Goal: Information Seeking & Learning: Learn about a topic

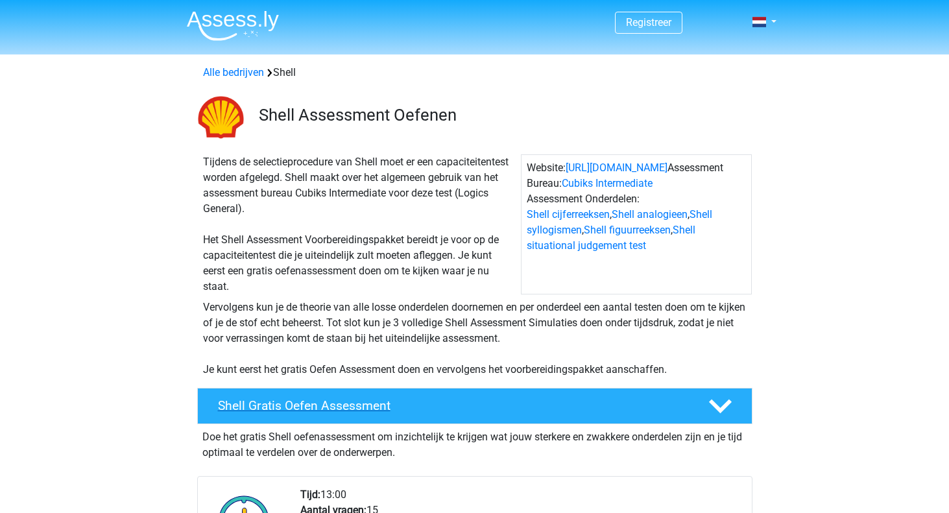
click at [353, 416] on div "Shell Gratis Oefen Assessment" at bounding box center [474, 406] width 555 height 36
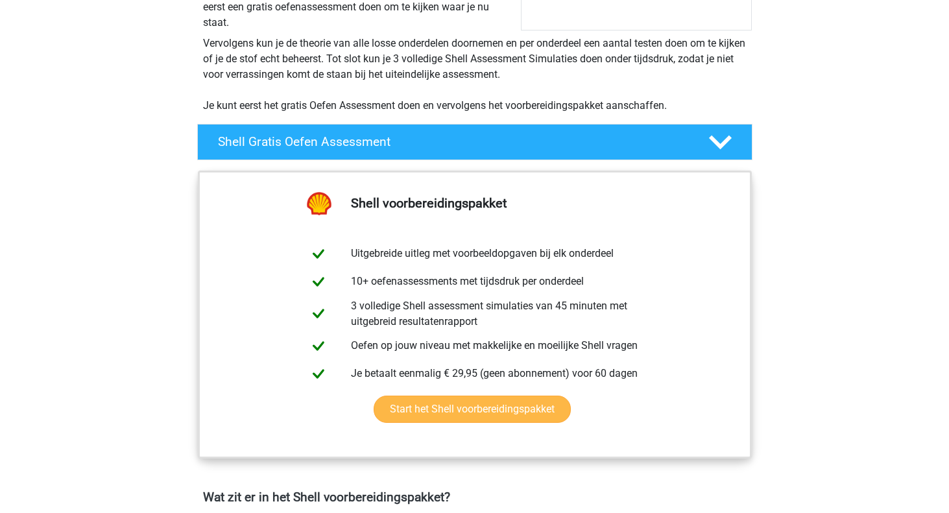
scroll to position [267, 0]
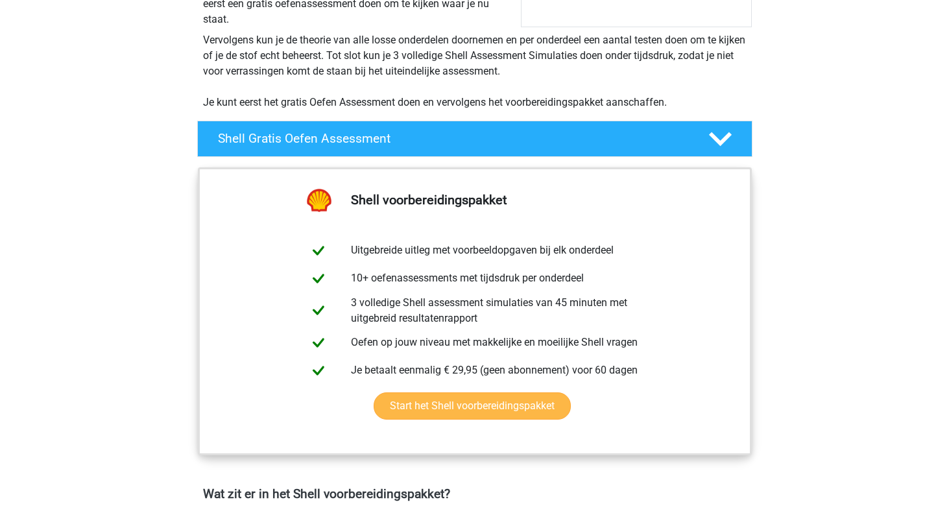
click at [467, 408] on link "Start het Shell voorbereidingspakket" at bounding box center [472, 405] width 197 height 27
click at [721, 130] on icon at bounding box center [720, 139] width 23 height 23
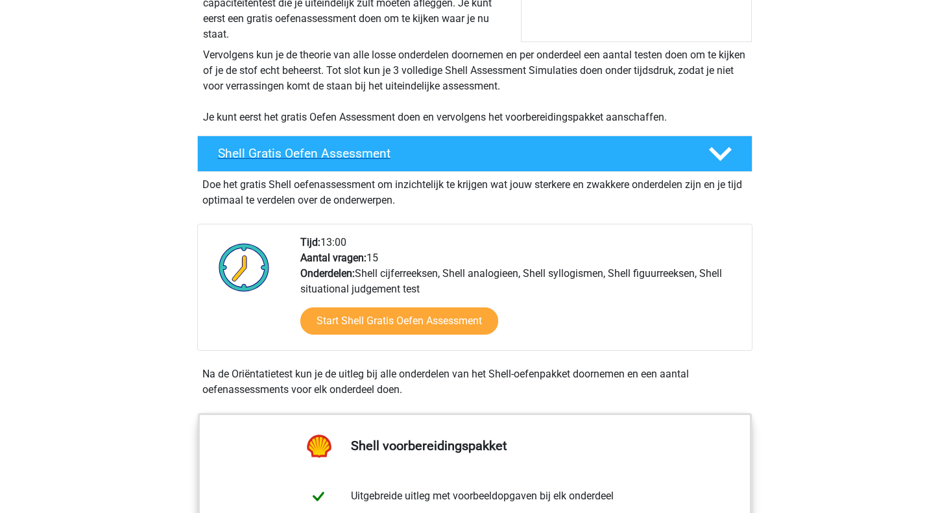
scroll to position [249, 0]
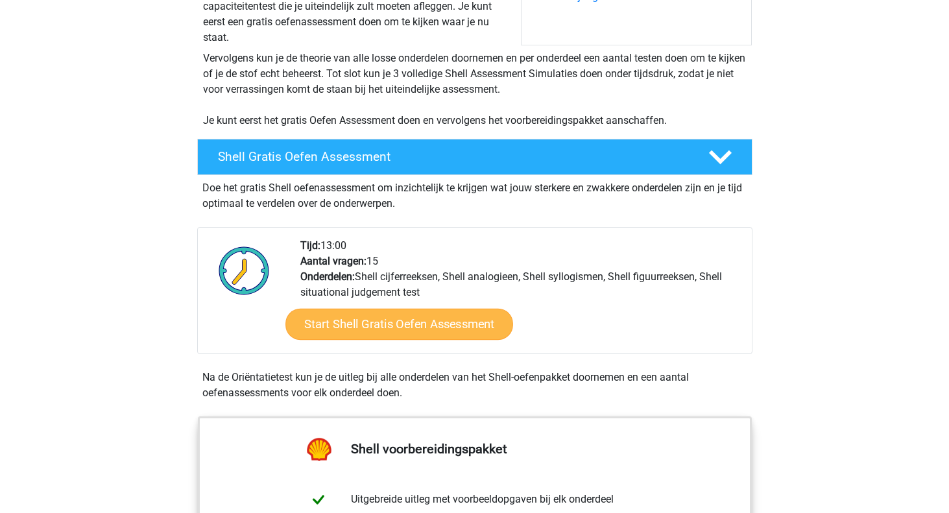
click at [370, 328] on link "Start Shell Gratis Oefen Assessment" at bounding box center [399, 324] width 228 height 31
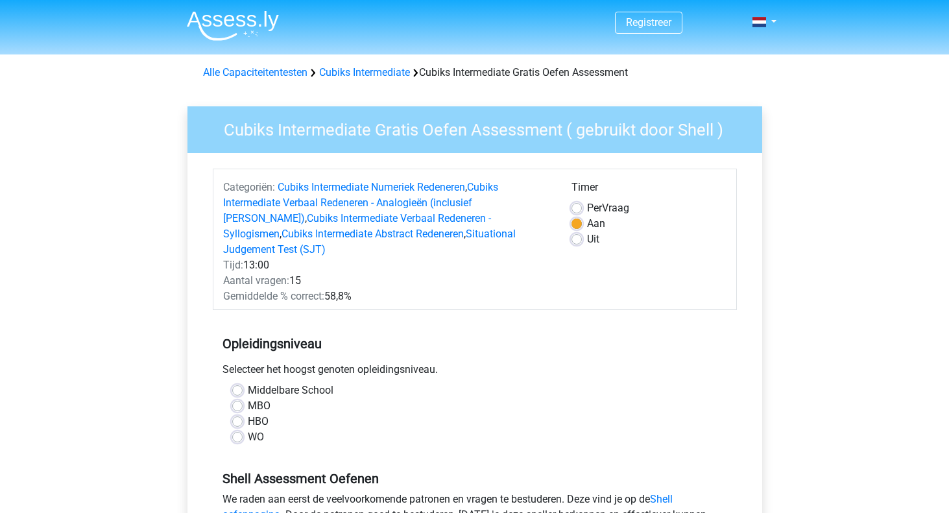
click at [587, 243] on label "Uit" at bounding box center [593, 240] width 12 height 16
click at [579, 243] on input "Uit" at bounding box center [577, 238] width 10 height 13
radio input "true"
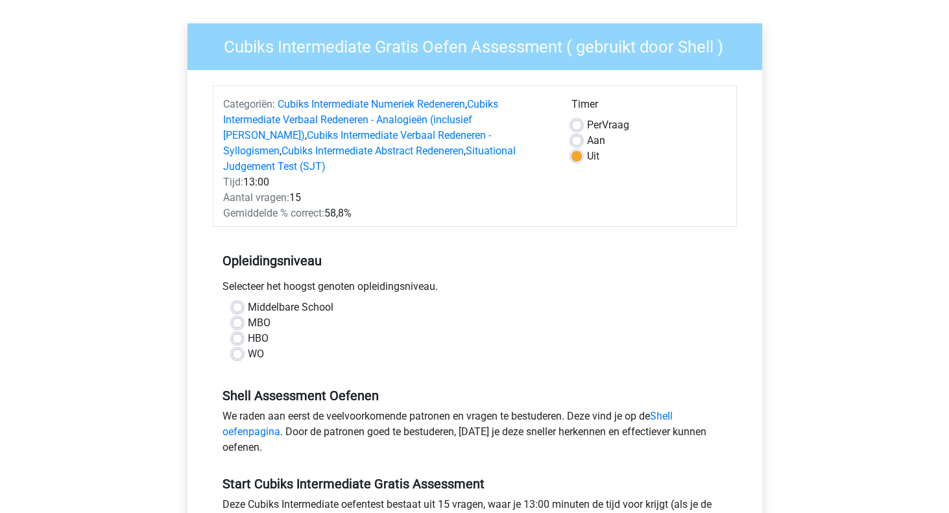
scroll to position [82, 0]
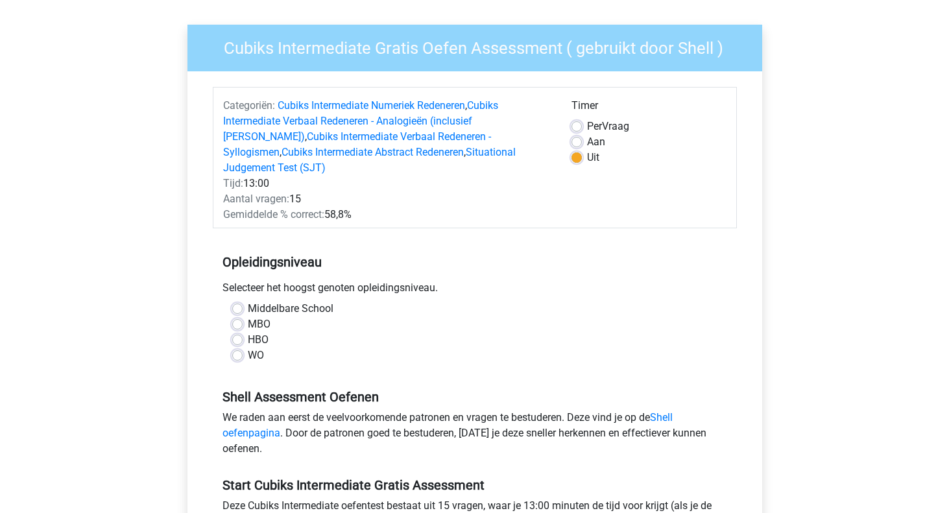
click at [256, 348] on label "WO" at bounding box center [256, 356] width 16 height 16
click at [243, 348] on input "WO" at bounding box center [237, 354] width 10 height 13
radio input "true"
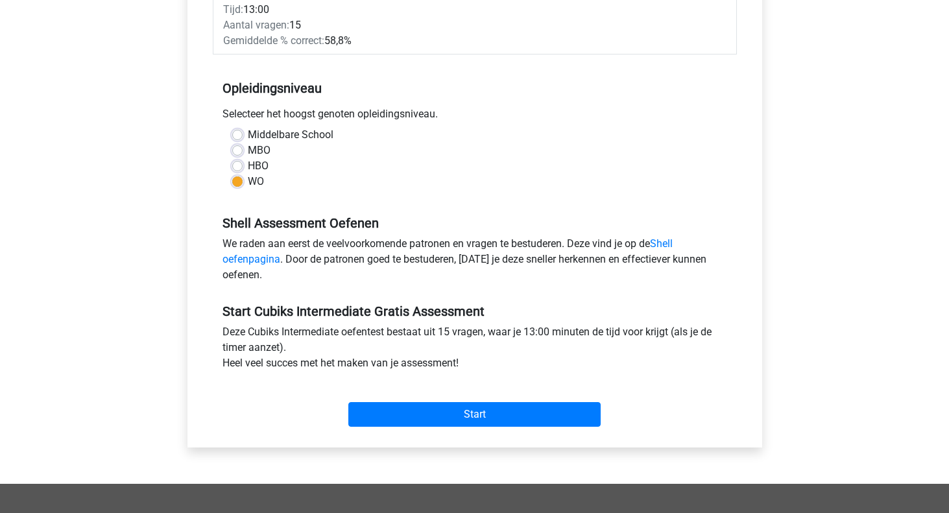
scroll to position [258, 0]
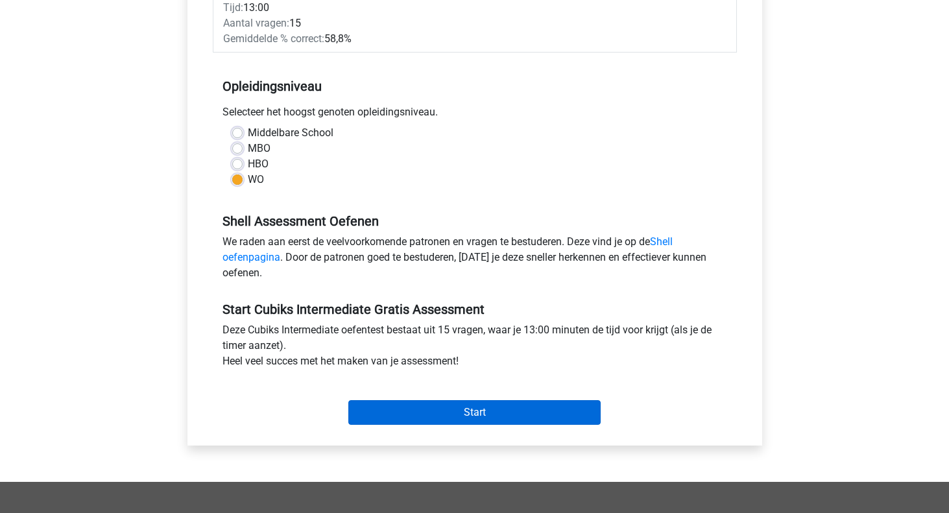
click at [407, 400] on input "Start" at bounding box center [474, 412] width 252 height 25
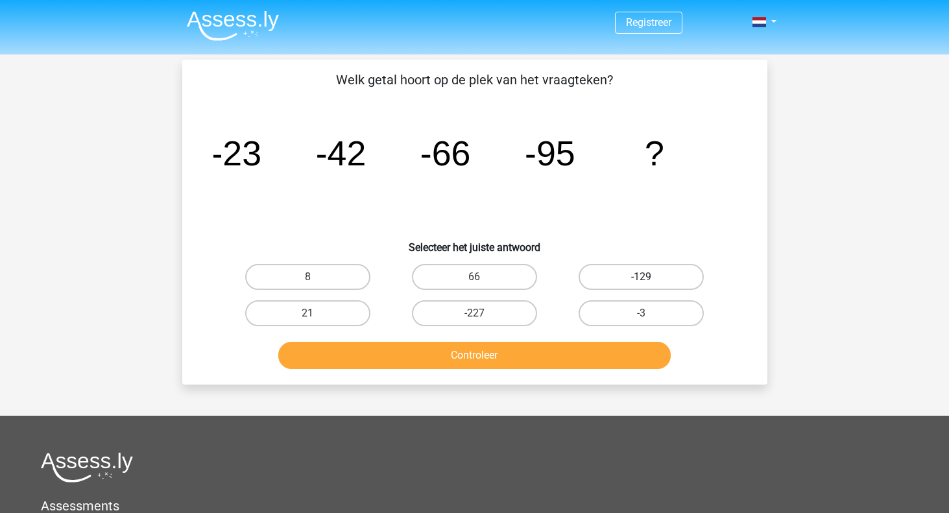
click at [640, 270] on label "-129" at bounding box center [641, 277] width 125 height 26
click at [642, 277] on input "-129" at bounding box center [646, 281] width 8 height 8
radio input "true"
click at [519, 349] on button "Controleer" at bounding box center [474, 355] width 392 height 27
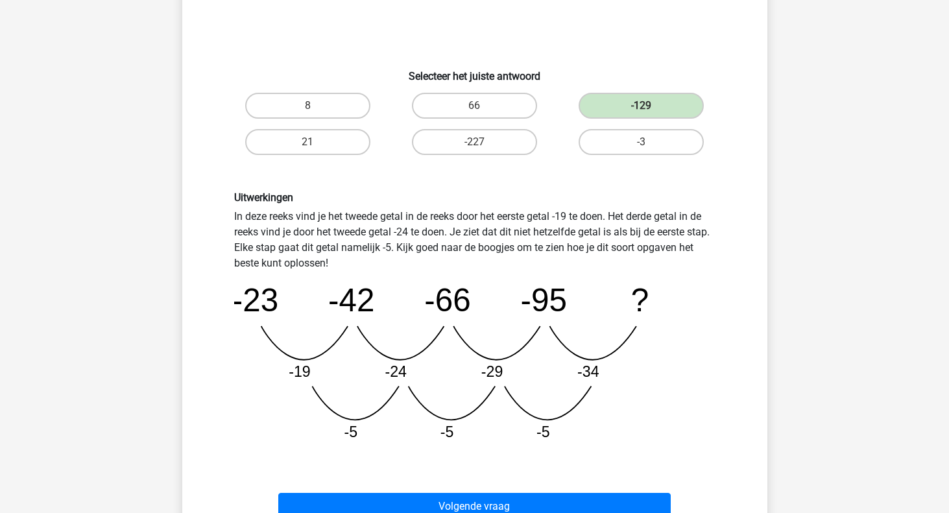
scroll to position [174, 0]
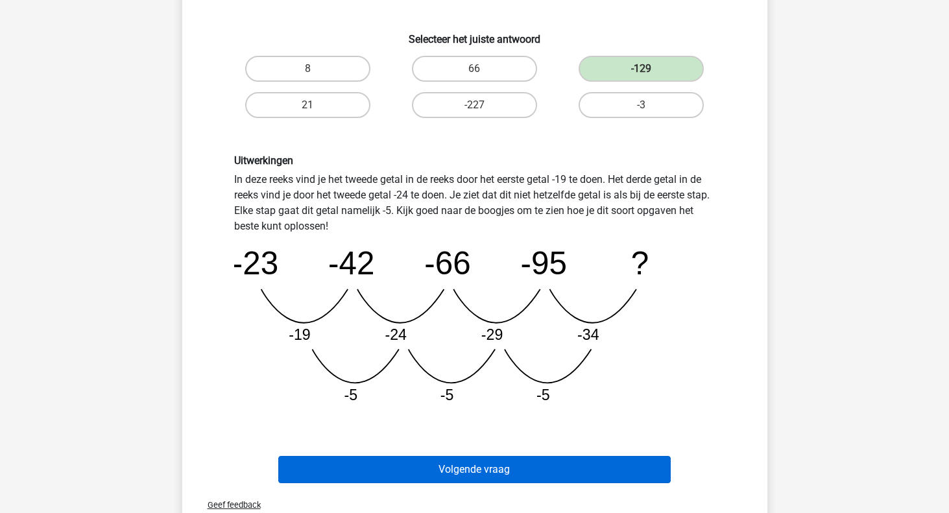
click at [585, 463] on button "Volgende vraag" at bounding box center [474, 469] width 392 height 27
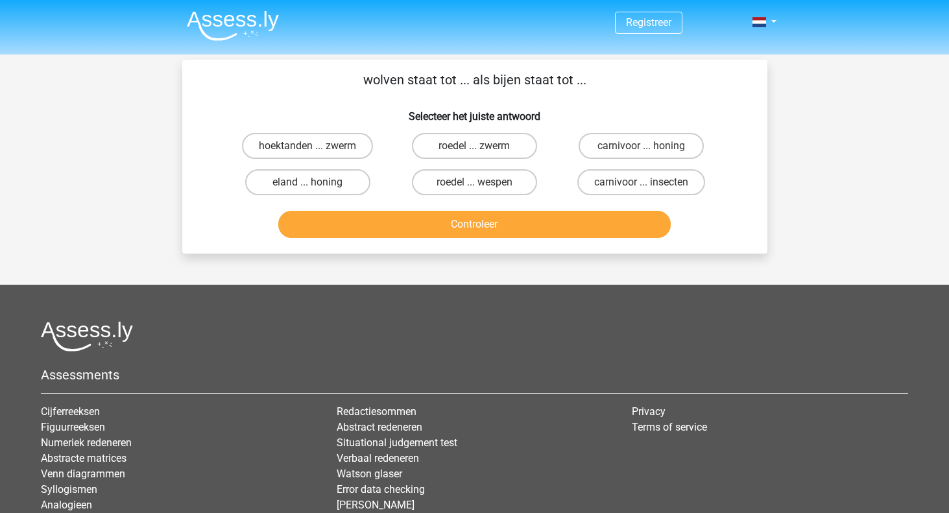
scroll to position [0, 0]
click at [462, 138] on label "roedel ... zwerm" at bounding box center [474, 146] width 125 height 26
click at [474, 146] on input "roedel ... zwerm" at bounding box center [478, 150] width 8 height 8
radio input "true"
click at [490, 232] on button "Controleer" at bounding box center [474, 224] width 392 height 27
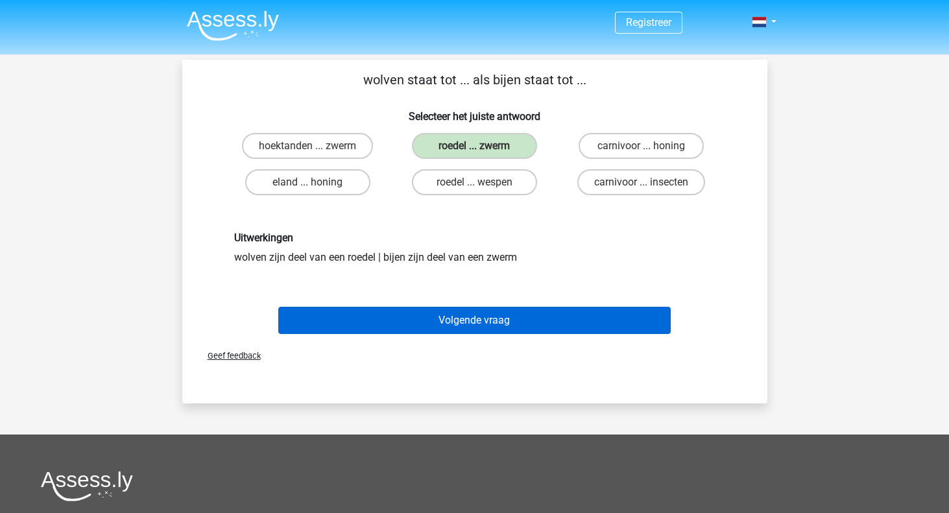
click at [496, 315] on button "Volgende vraag" at bounding box center [474, 320] width 392 height 27
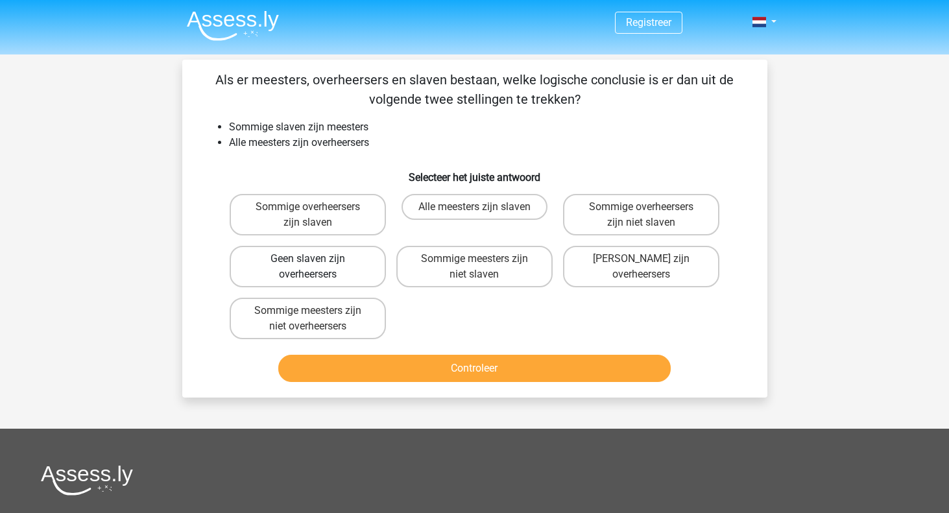
click at [285, 261] on label "Geen slaven zijn overheersers" at bounding box center [308, 267] width 156 height 42
click at [308, 261] on input "Geen slaven zijn overheersers" at bounding box center [312, 263] width 8 height 8
radio input "true"
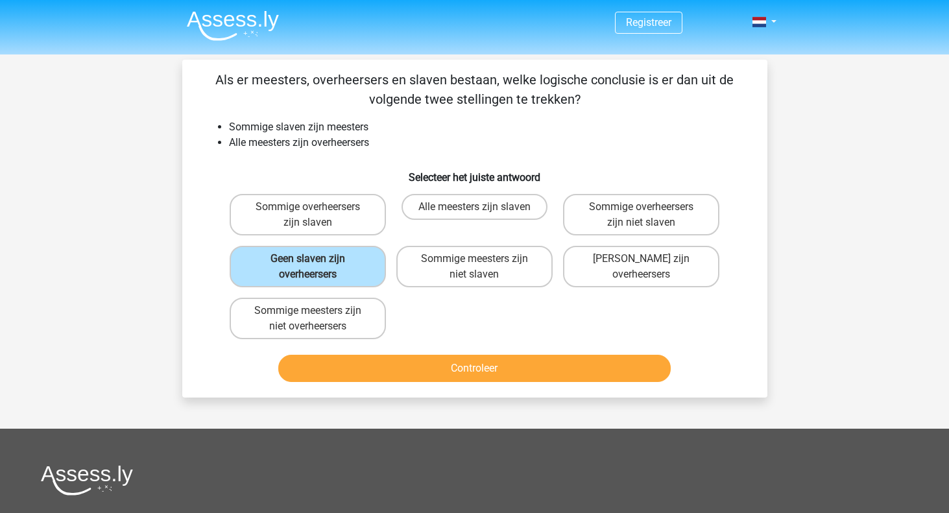
click at [381, 367] on button "Controleer" at bounding box center [474, 368] width 392 height 27
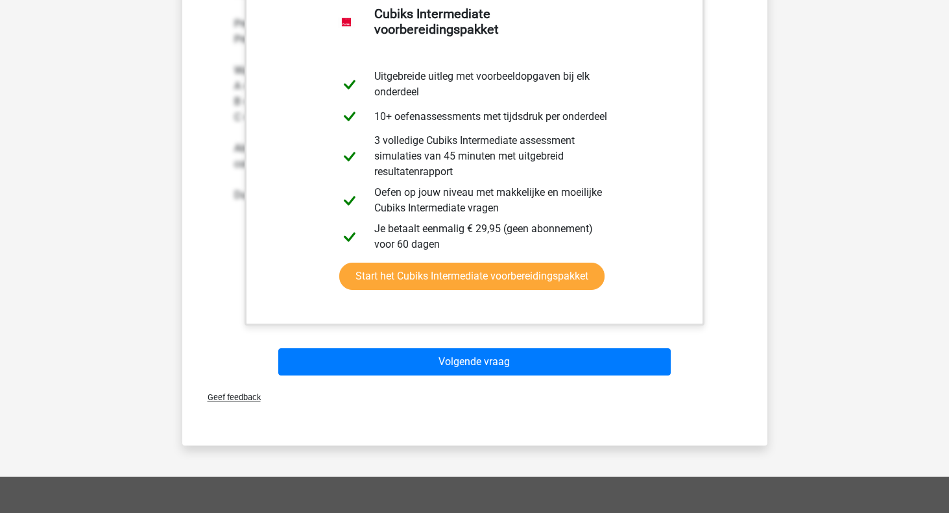
scroll to position [461, 0]
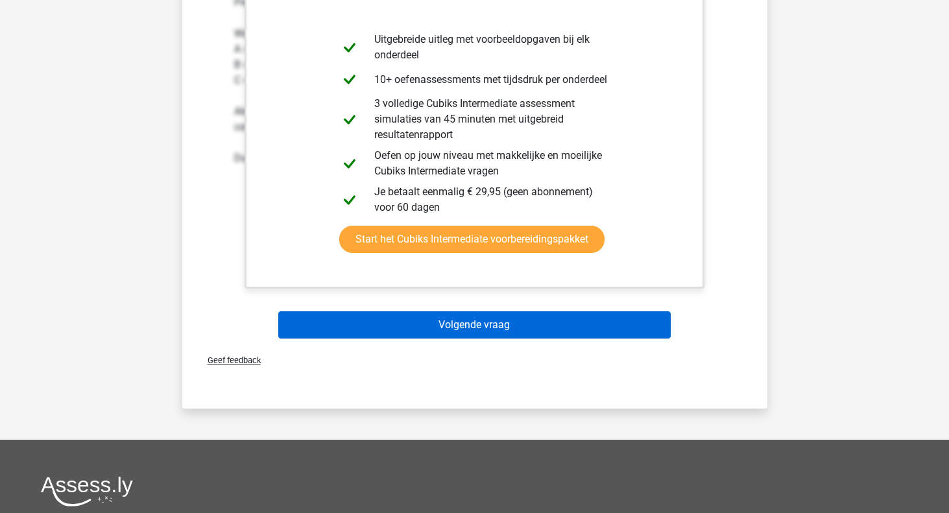
click at [420, 327] on button "Volgende vraag" at bounding box center [474, 324] width 392 height 27
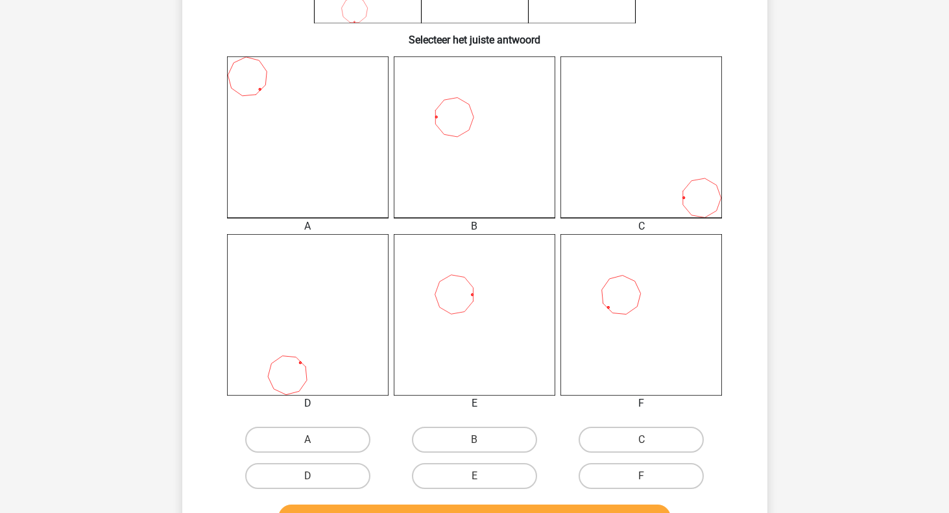
scroll to position [291, 0]
click at [509, 448] on label "B" at bounding box center [474, 440] width 125 height 26
click at [483, 448] on input "B" at bounding box center [478, 444] width 8 height 8
radio input "true"
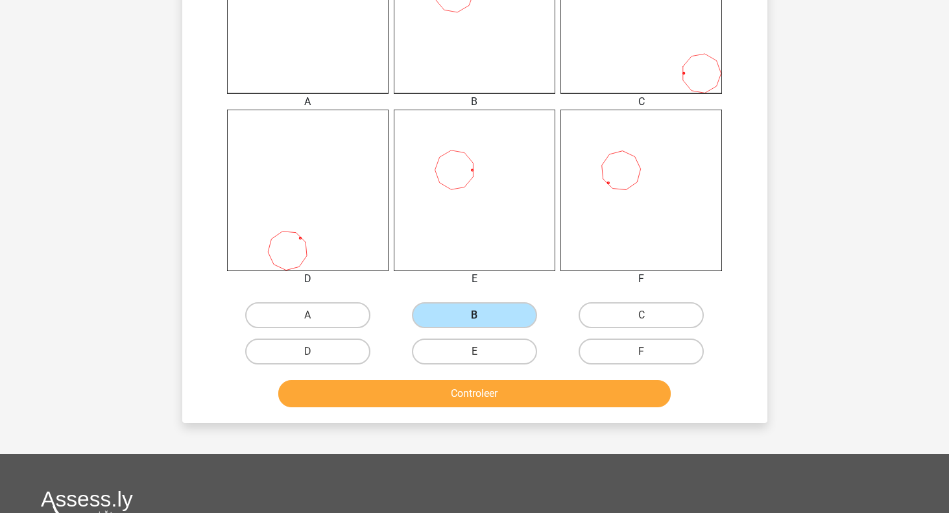
scroll to position [419, 0]
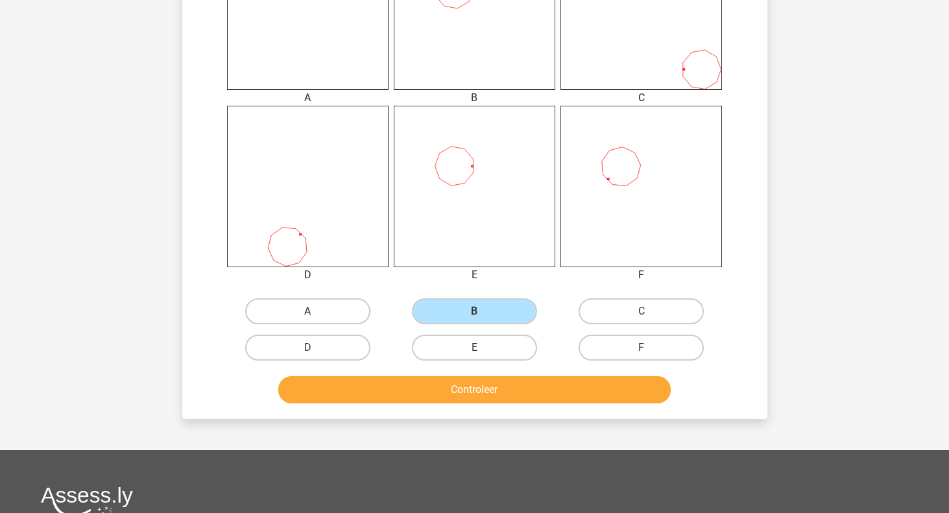
click at [509, 376] on button "Controleer" at bounding box center [474, 389] width 392 height 27
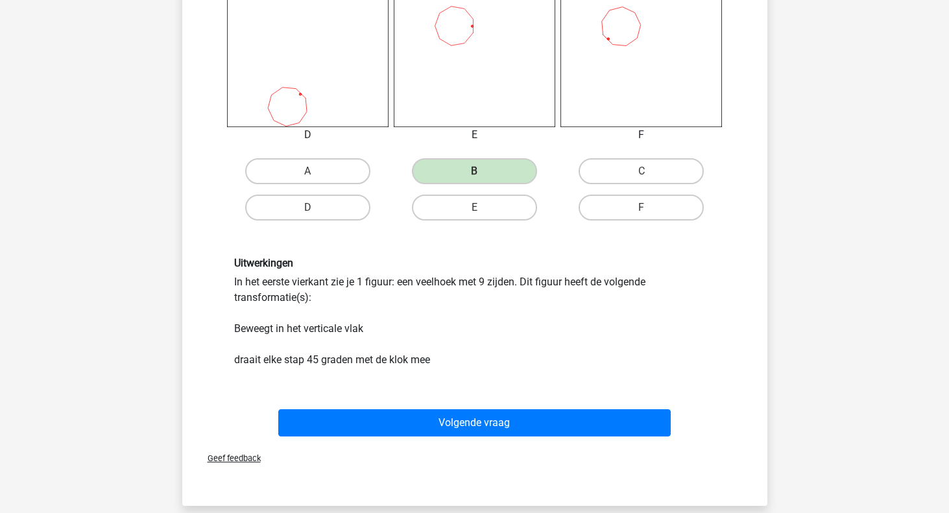
scroll to position [561, 0]
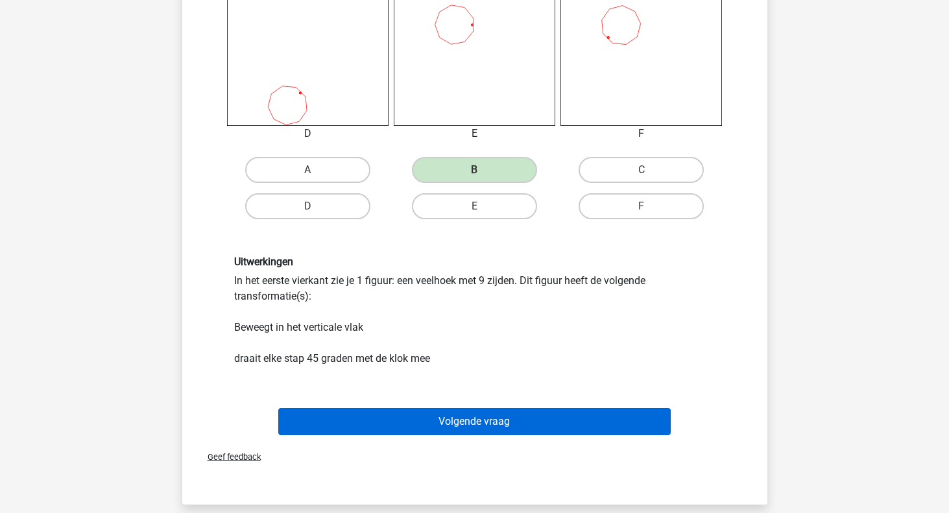
click at [490, 412] on button "Volgende vraag" at bounding box center [474, 421] width 392 height 27
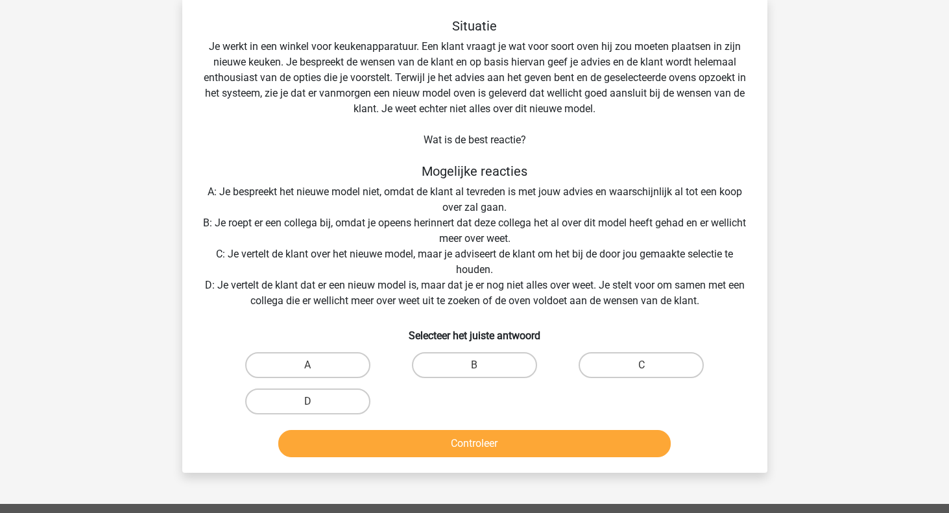
scroll to position [60, 0]
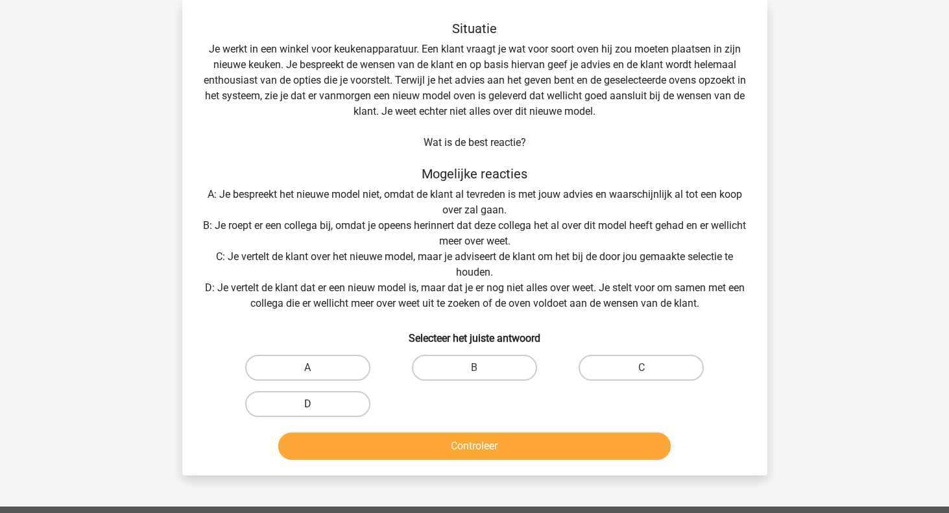
click at [323, 405] on label "D" at bounding box center [307, 404] width 125 height 26
click at [316, 405] on input "D" at bounding box center [312, 408] width 8 height 8
radio input "true"
click at [373, 445] on button "Controleer" at bounding box center [474, 446] width 392 height 27
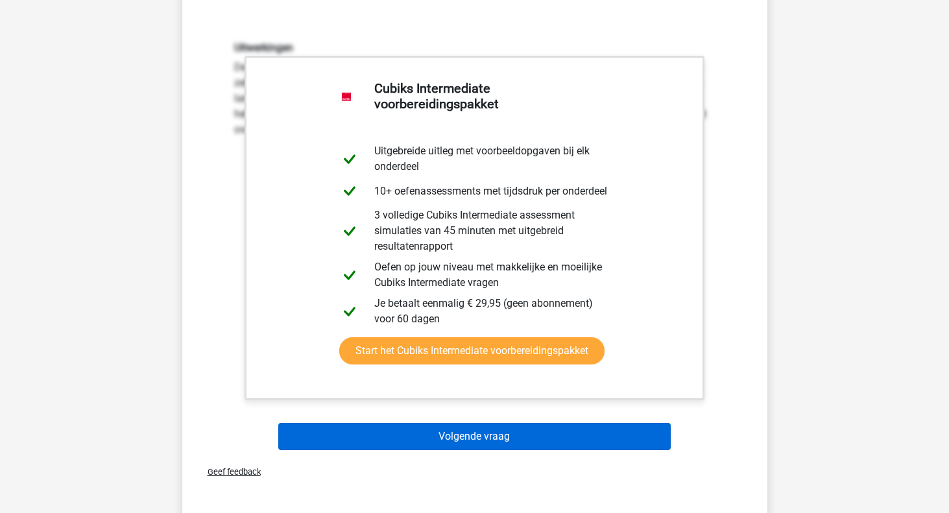
click at [413, 445] on button "Volgende vraag" at bounding box center [474, 436] width 392 height 27
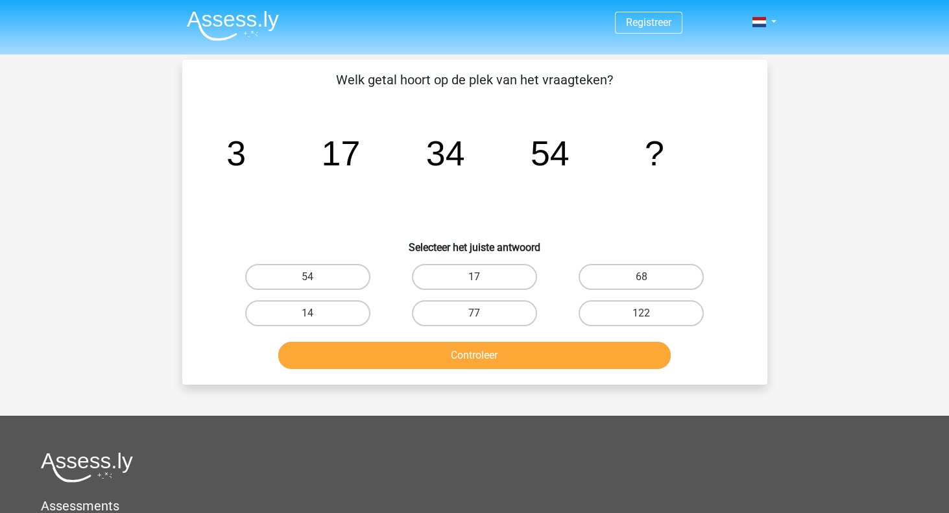
scroll to position [0, 0]
click at [662, 266] on label "68" at bounding box center [641, 277] width 125 height 26
click at [650, 277] on input "68" at bounding box center [646, 281] width 8 height 8
radio input "true"
click at [559, 364] on button "Controleer" at bounding box center [474, 355] width 392 height 27
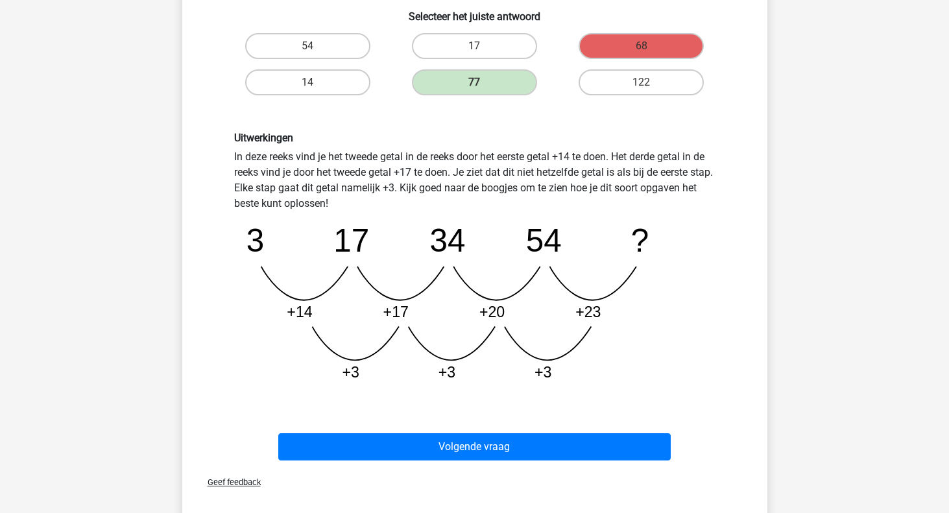
scroll to position [235, 0]
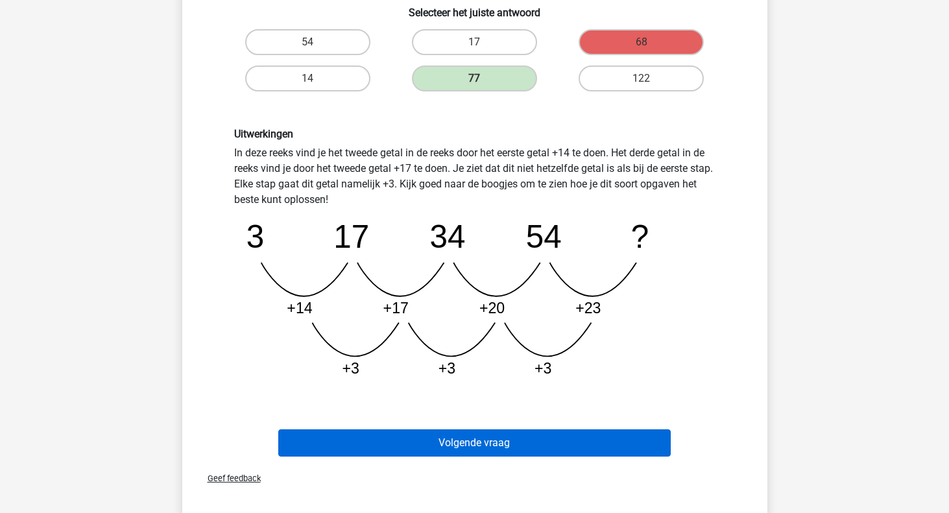
click at [596, 448] on button "Volgende vraag" at bounding box center [474, 442] width 392 height 27
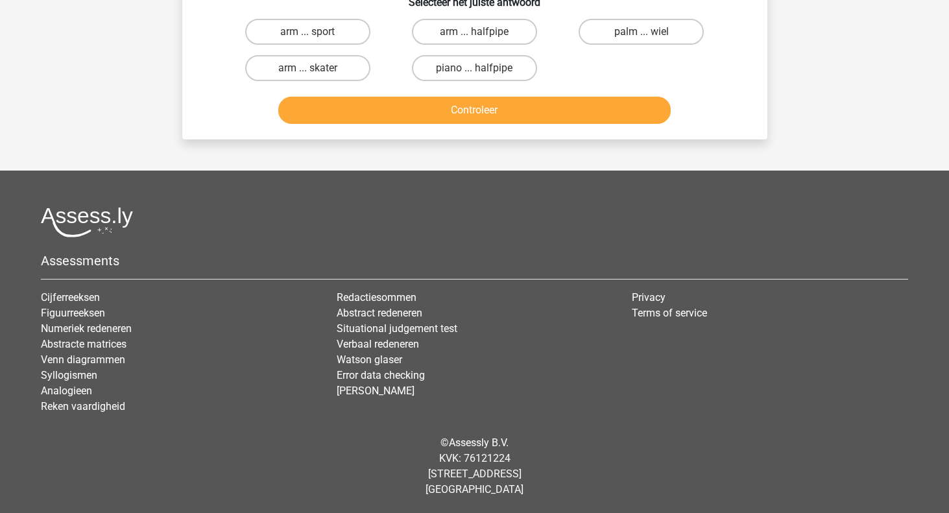
scroll to position [60, 0]
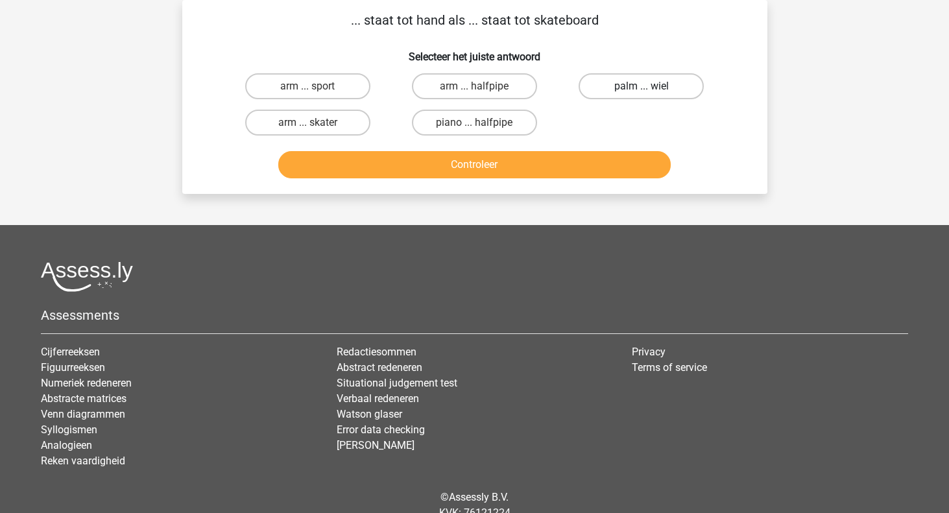
click at [676, 84] on label "palm ... wiel" at bounding box center [641, 86] width 125 height 26
click at [650, 86] on input "palm ... wiel" at bounding box center [646, 90] width 8 height 8
radio input "true"
click at [570, 169] on button "Controleer" at bounding box center [474, 164] width 392 height 27
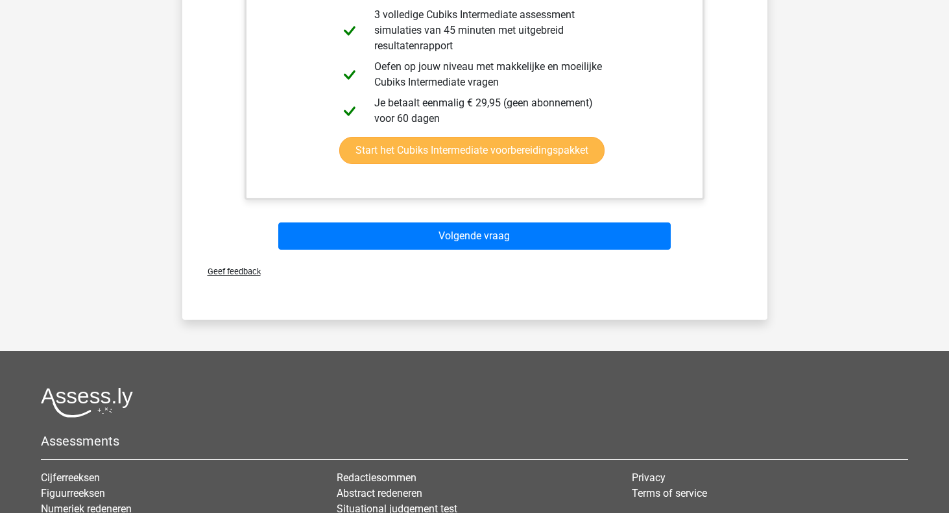
scroll to position [499, 0]
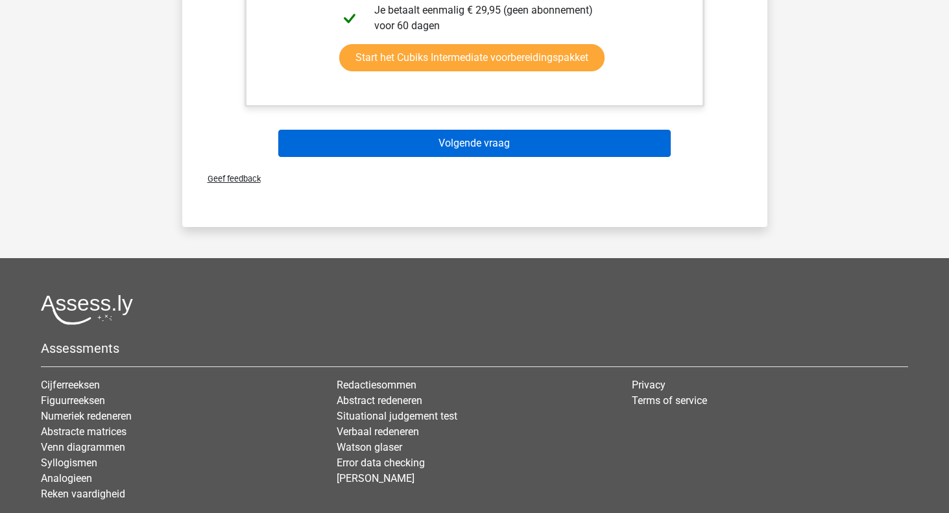
click at [595, 149] on button "Volgende vraag" at bounding box center [474, 143] width 392 height 27
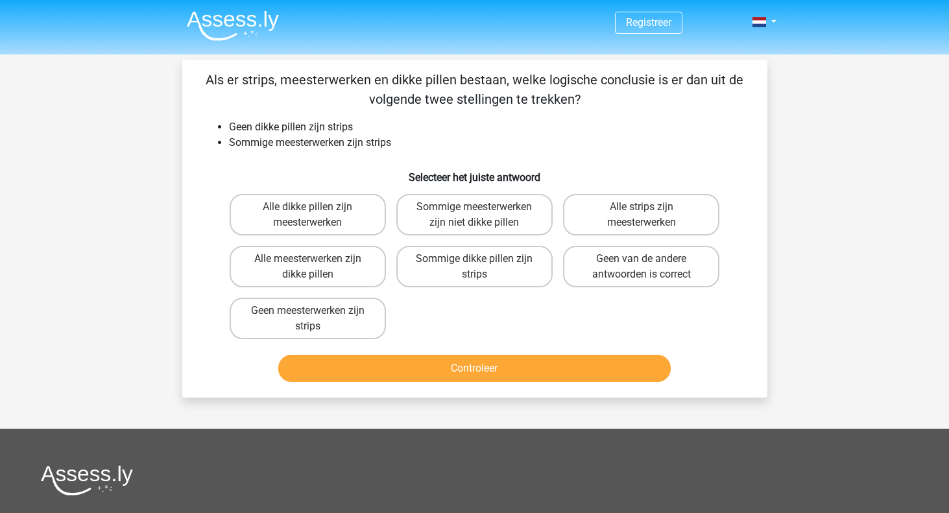
scroll to position [0, 0]
click at [495, 195] on label "Sommige meesterwerken zijn niet dikke pillen" at bounding box center [474, 215] width 156 height 42
click at [483, 207] on input "Sommige meesterwerken zijn niet dikke pillen" at bounding box center [478, 211] width 8 height 8
radio input "true"
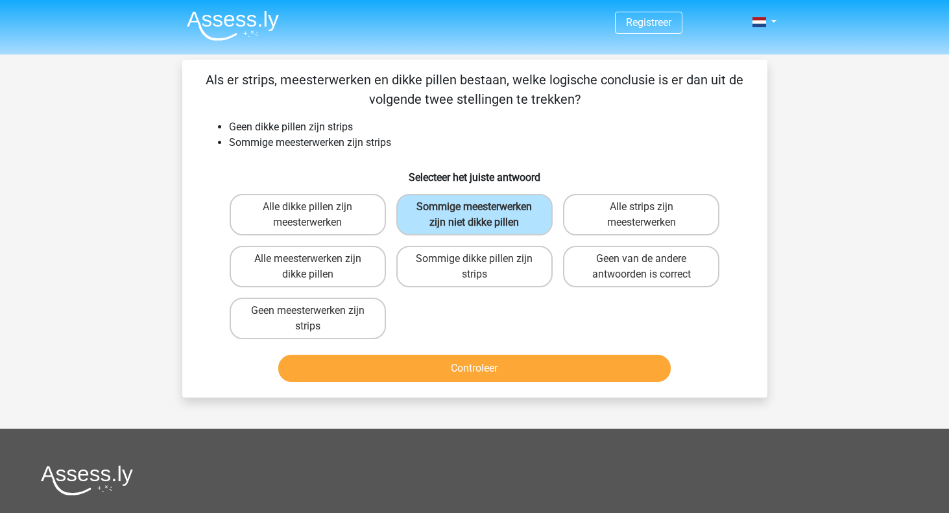
click at [399, 380] on button "Controleer" at bounding box center [474, 368] width 392 height 27
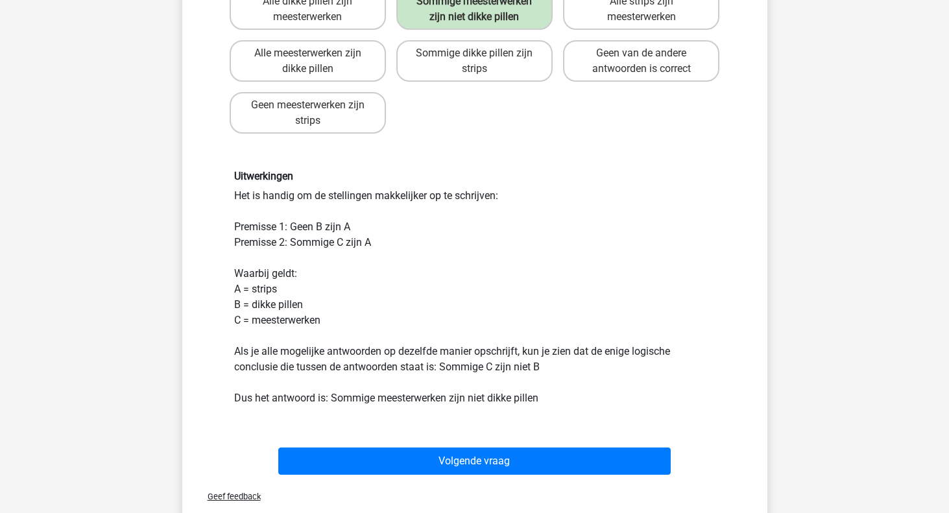
scroll to position [210, 0]
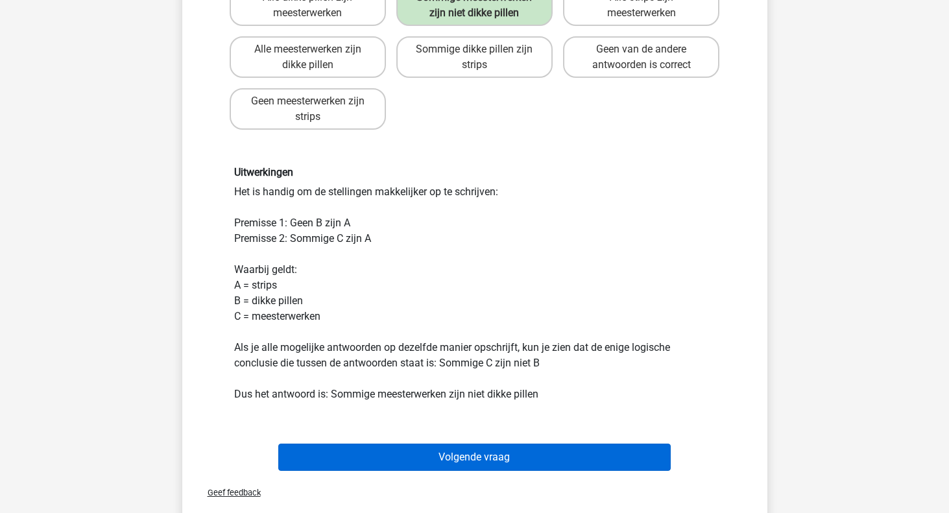
click at [457, 471] on button "Volgende vraag" at bounding box center [474, 457] width 392 height 27
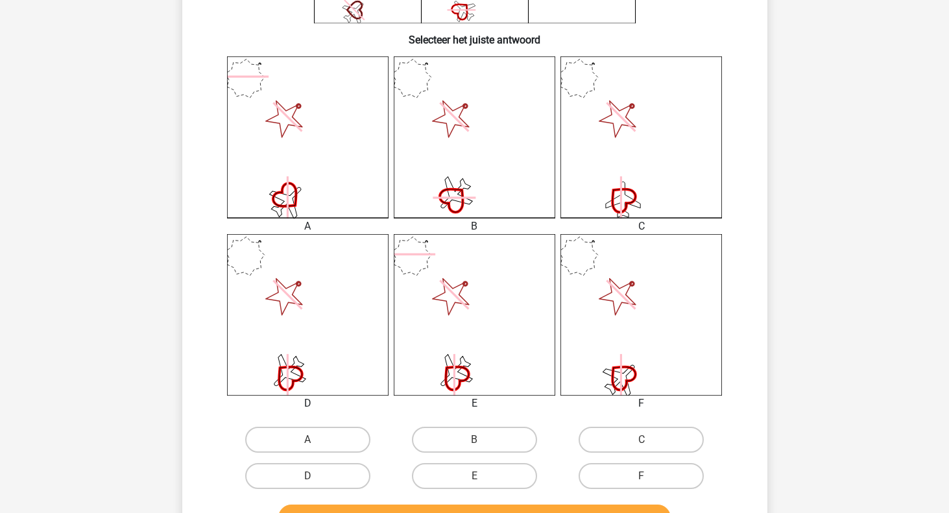
scroll to position [291, 0]
click at [333, 474] on label "D" at bounding box center [307, 476] width 125 height 26
click at [316, 476] on input "D" at bounding box center [312, 480] width 8 height 8
radio input "true"
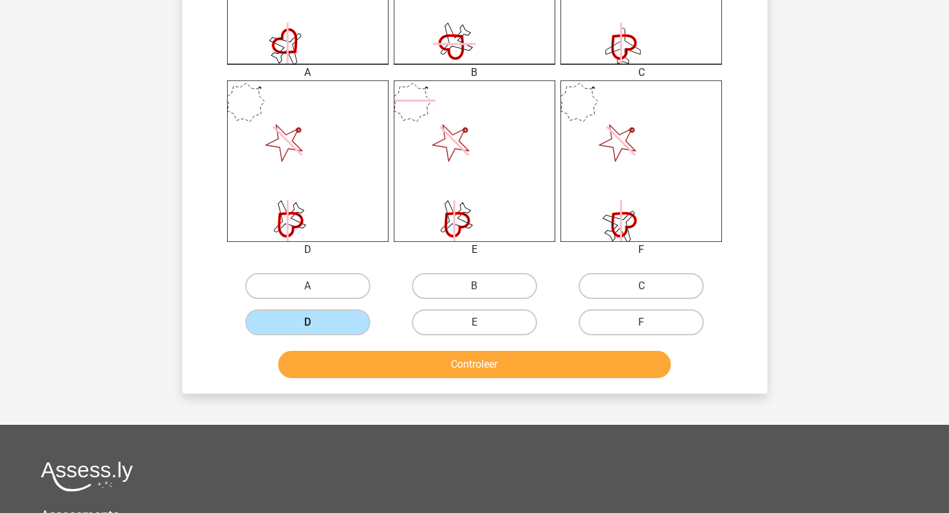
scroll to position [445, 0]
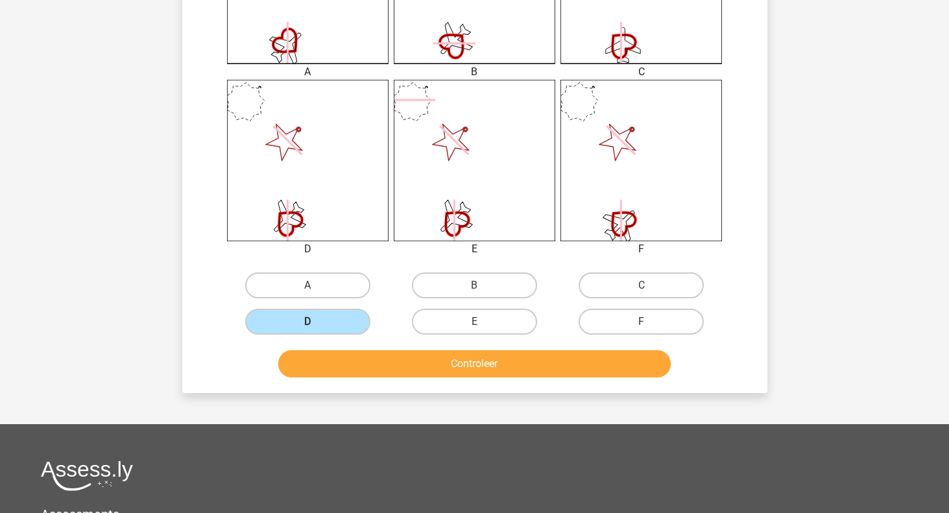
click at [388, 372] on button "Controleer" at bounding box center [474, 363] width 392 height 27
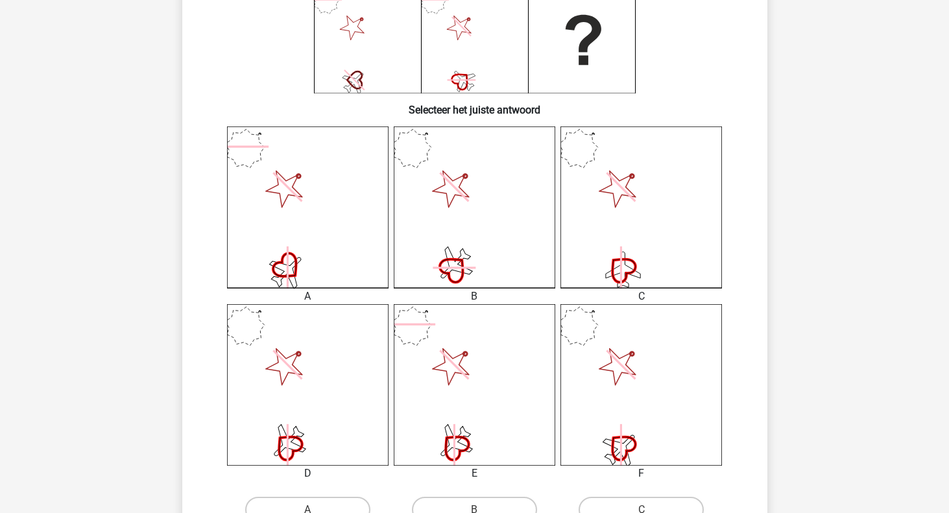
scroll to position [219, 0]
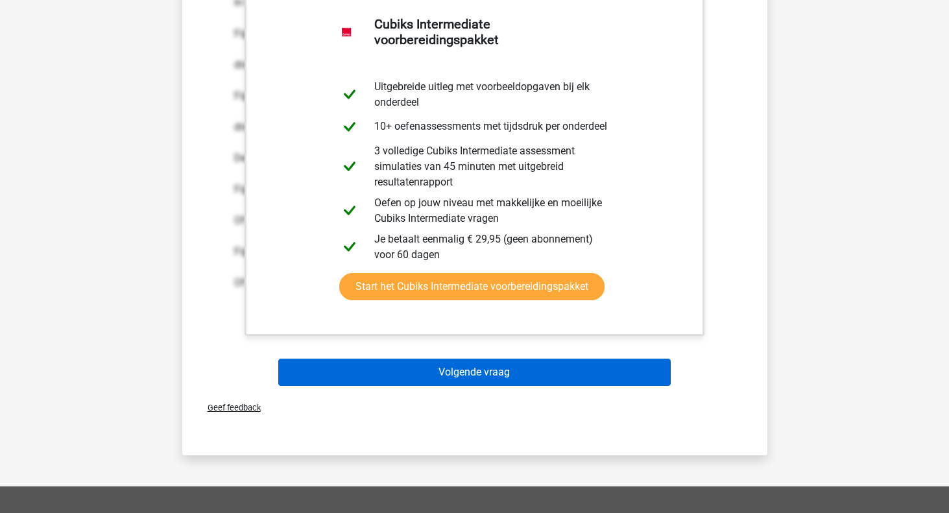
click at [424, 368] on button "Volgende vraag" at bounding box center [474, 372] width 392 height 27
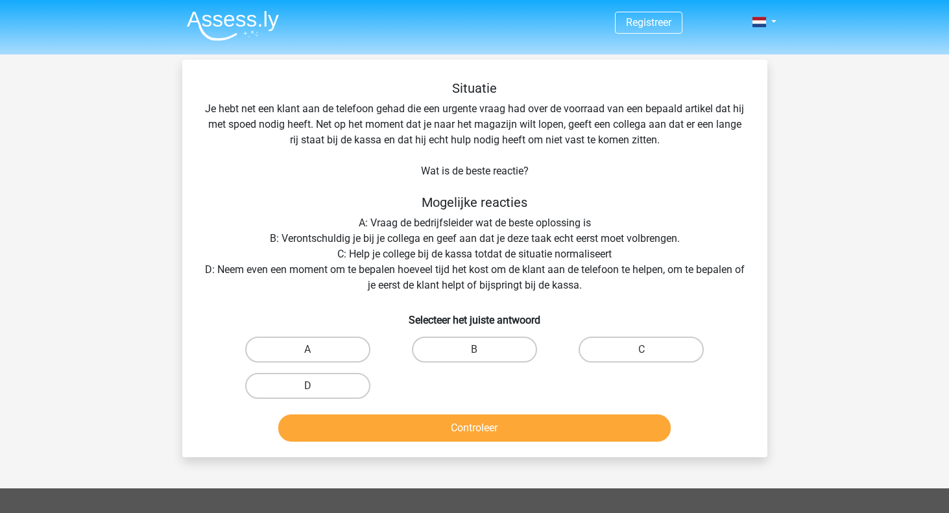
scroll to position [0, 0]
click at [311, 397] on label "D" at bounding box center [307, 386] width 125 height 26
click at [311, 394] on input "D" at bounding box center [312, 390] width 8 height 8
radio input "true"
click at [344, 434] on button "Controleer" at bounding box center [474, 428] width 392 height 27
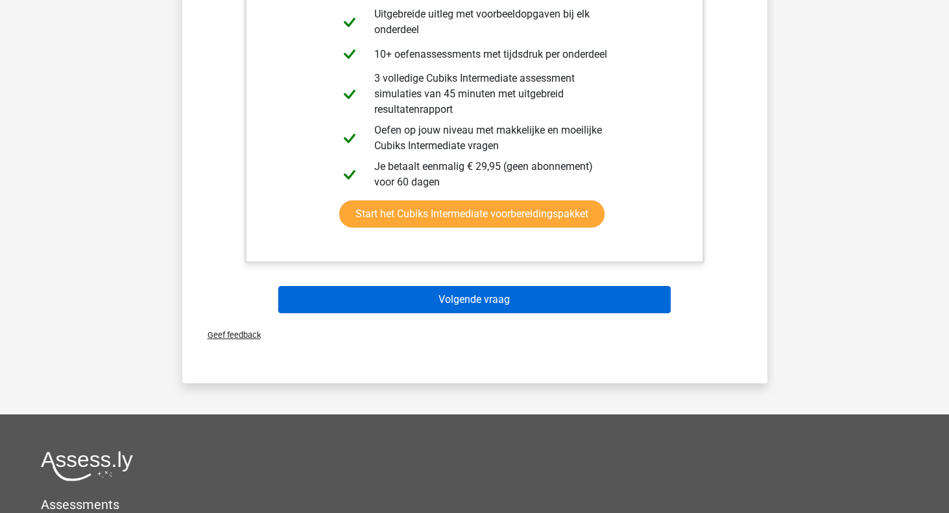
click at [394, 288] on button "Volgende vraag" at bounding box center [474, 299] width 392 height 27
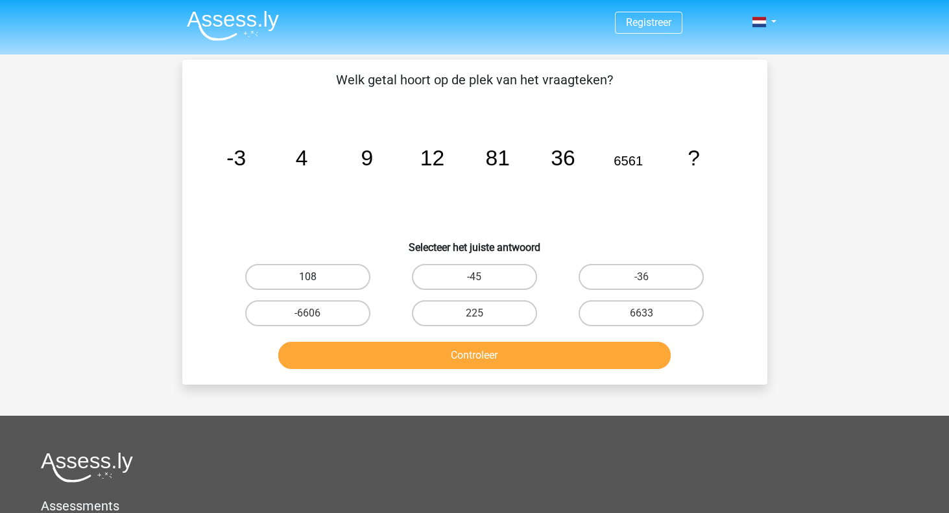
click at [342, 280] on label "108" at bounding box center [307, 277] width 125 height 26
click at [316, 280] on input "108" at bounding box center [312, 281] width 8 height 8
radio input "true"
click at [392, 356] on button "Controleer" at bounding box center [474, 355] width 392 height 27
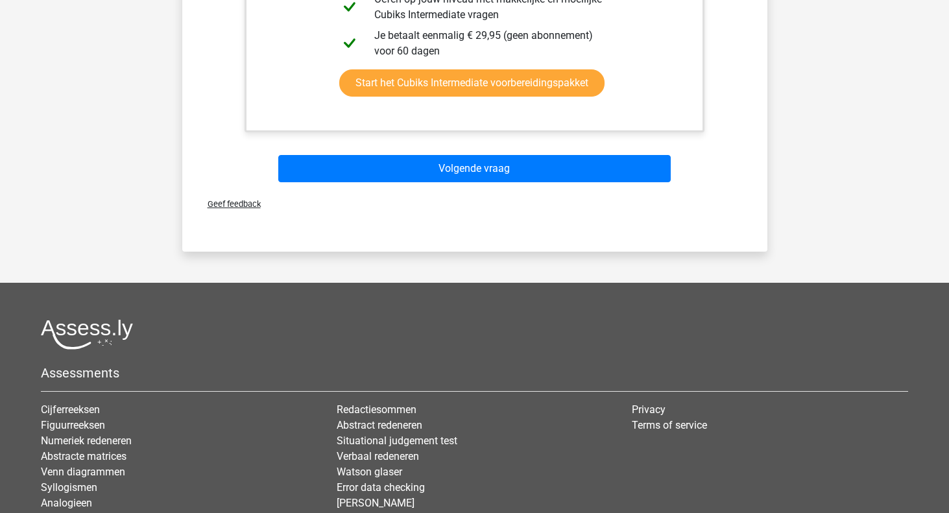
scroll to position [622, 0]
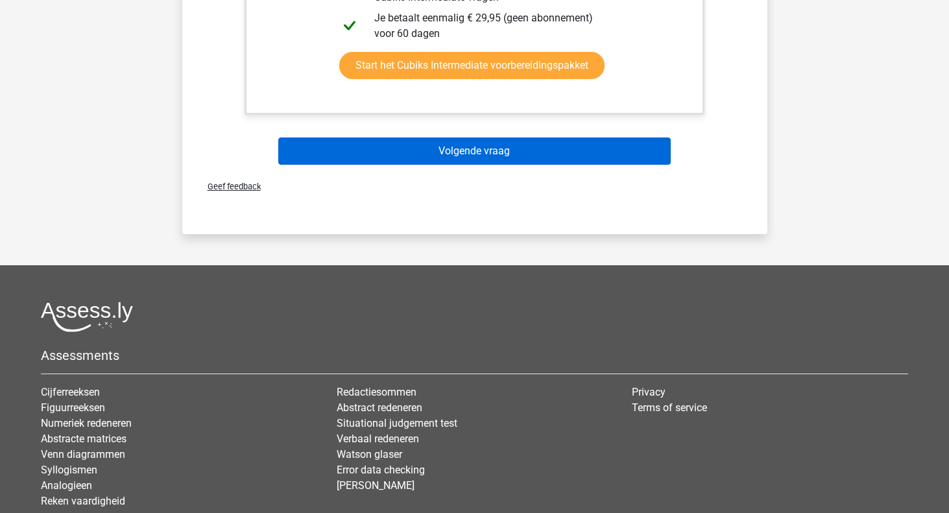
click at [533, 154] on button "Volgende vraag" at bounding box center [474, 151] width 392 height 27
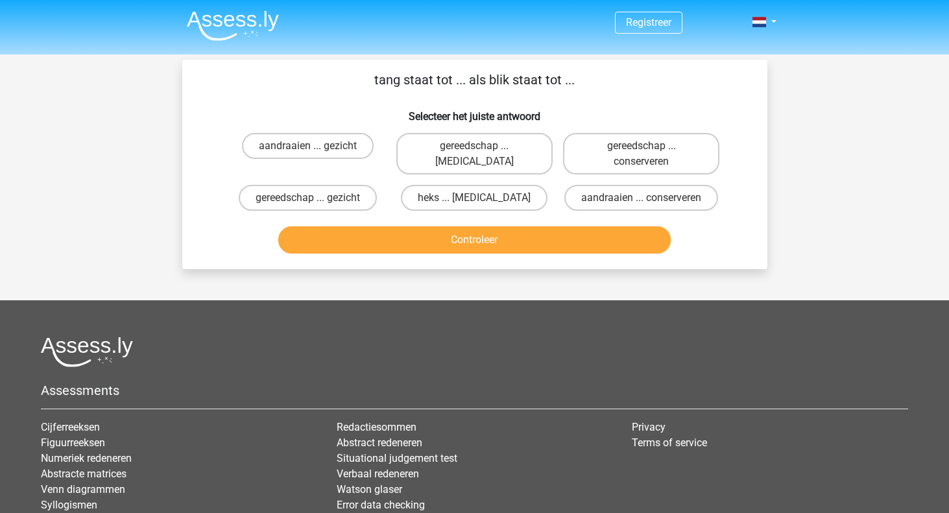
scroll to position [0, 0]
click at [665, 184] on div "aandraaien ... conserveren" at bounding box center [641, 198] width 167 height 36
click at [644, 200] on input "aandraaien ... conserveren" at bounding box center [646, 202] width 8 height 8
radio input "true"
click at [585, 254] on button "Controleer" at bounding box center [474, 239] width 392 height 27
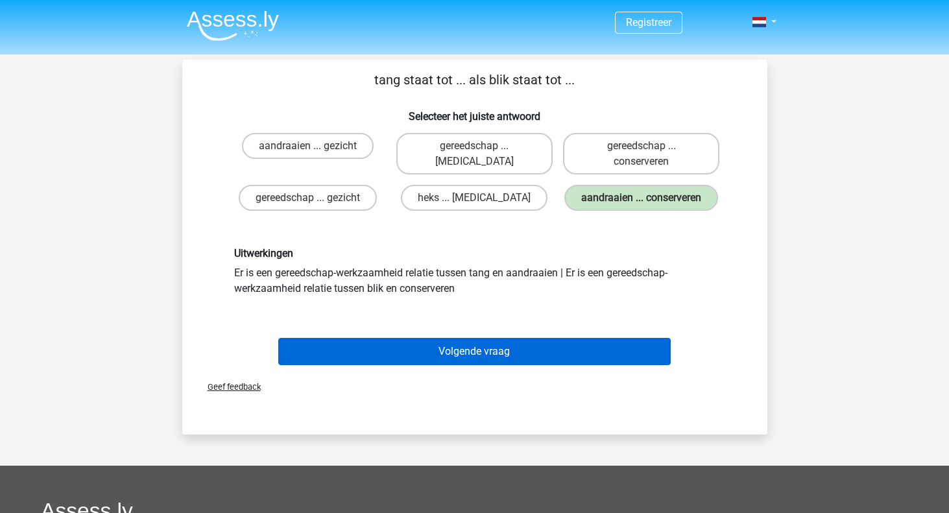
click at [495, 365] on button "Volgende vraag" at bounding box center [474, 351] width 392 height 27
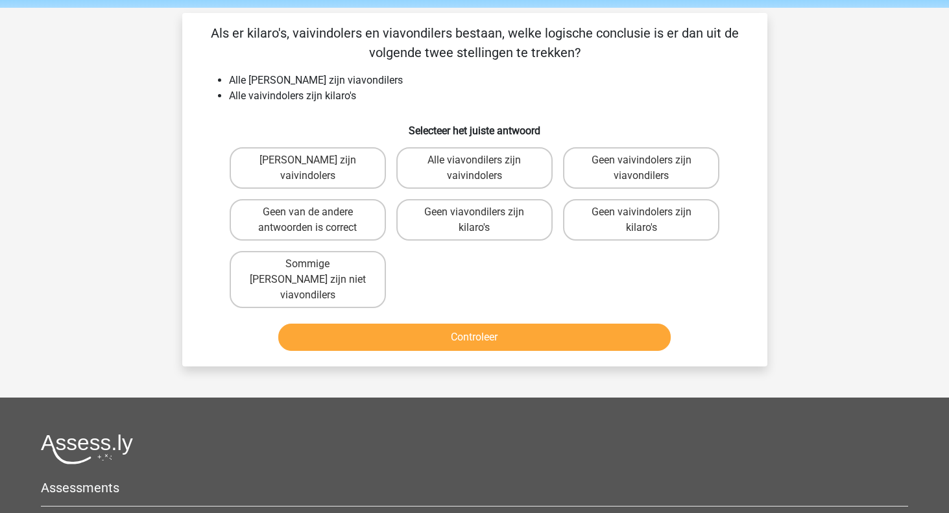
scroll to position [45, 0]
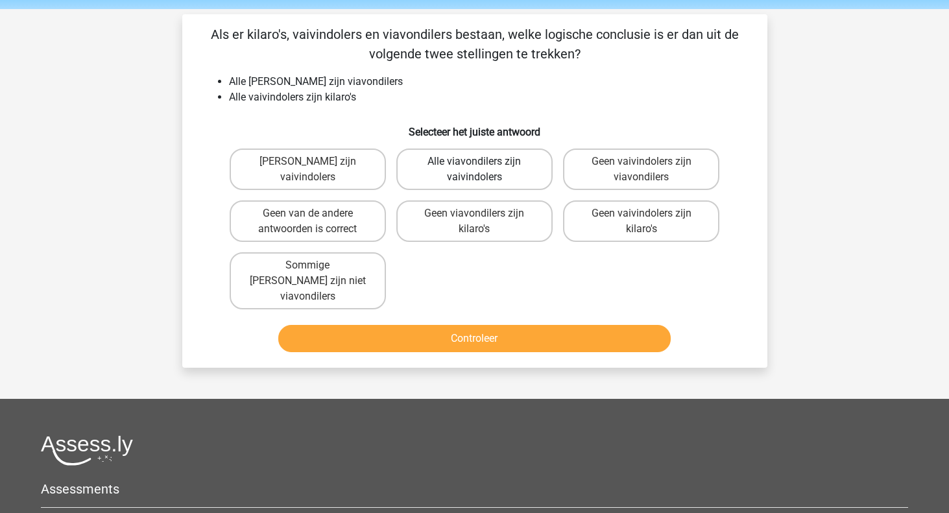
click at [516, 170] on label "Alle viavondilers zijn vaivindolers" at bounding box center [474, 170] width 156 height 42
click at [483, 170] on input "Alle viavondilers zijn vaivindolers" at bounding box center [478, 166] width 8 height 8
radio input "true"
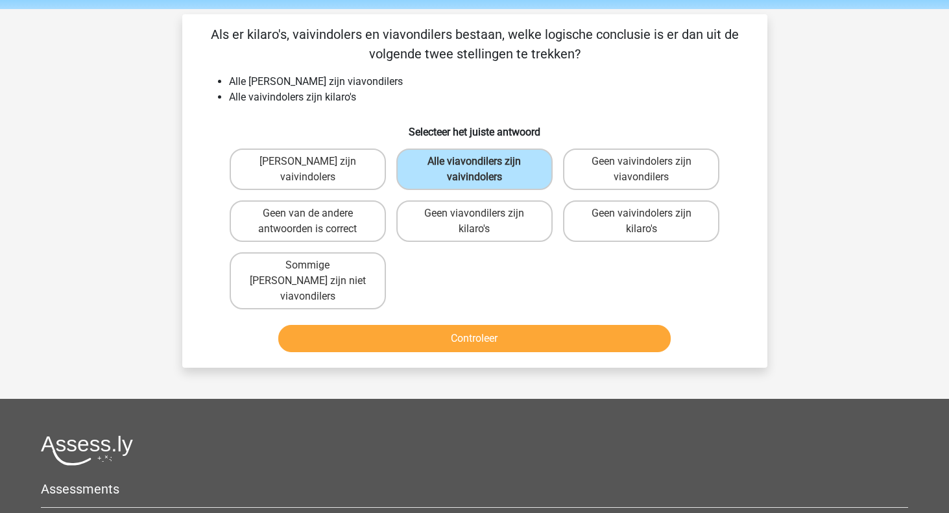
click at [495, 315] on div "Controleer" at bounding box center [475, 336] width 544 height 43
click at [491, 325] on button "Controleer" at bounding box center [474, 338] width 392 height 27
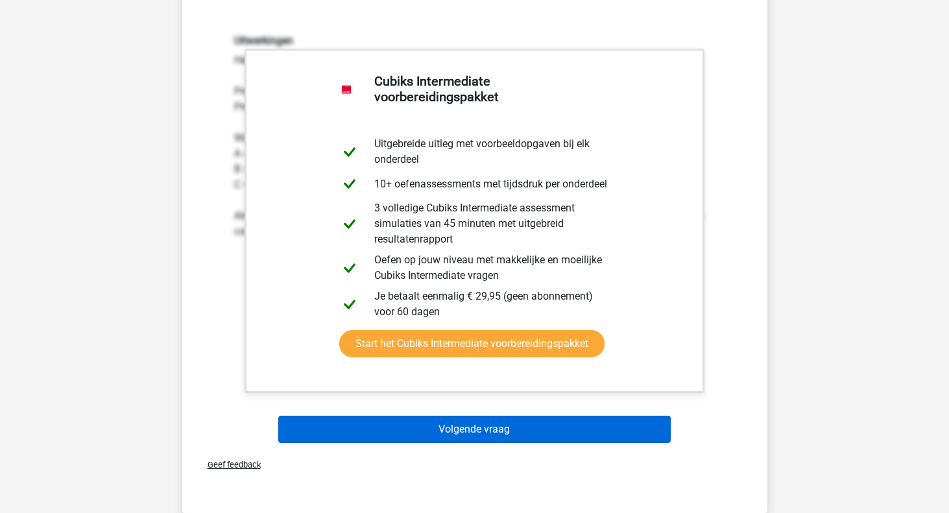
click at [511, 418] on button "Volgende vraag" at bounding box center [474, 429] width 392 height 27
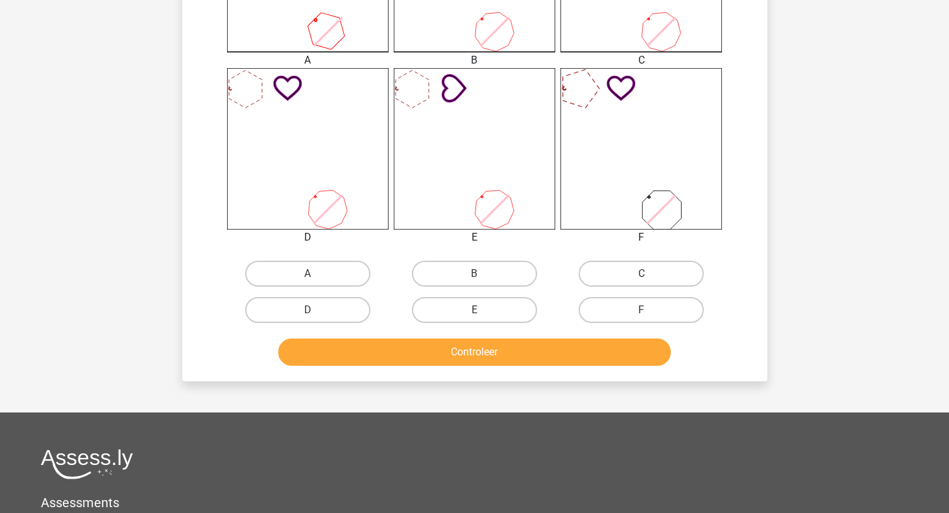
scroll to position [471, 0]
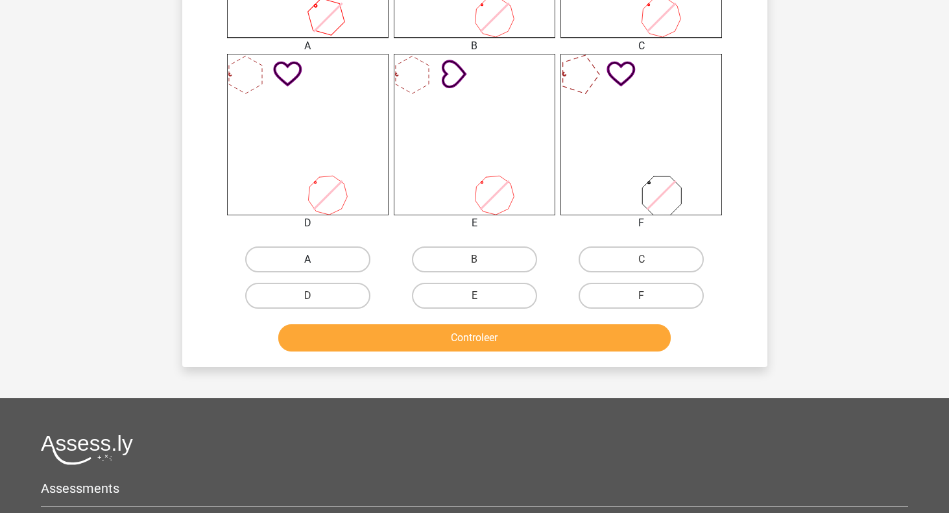
click at [360, 257] on label "A" at bounding box center [307, 260] width 125 height 26
click at [316, 259] on input "A" at bounding box center [312, 263] width 8 height 8
radio input "true"
click at [428, 349] on button "Controleer" at bounding box center [474, 337] width 392 height 27
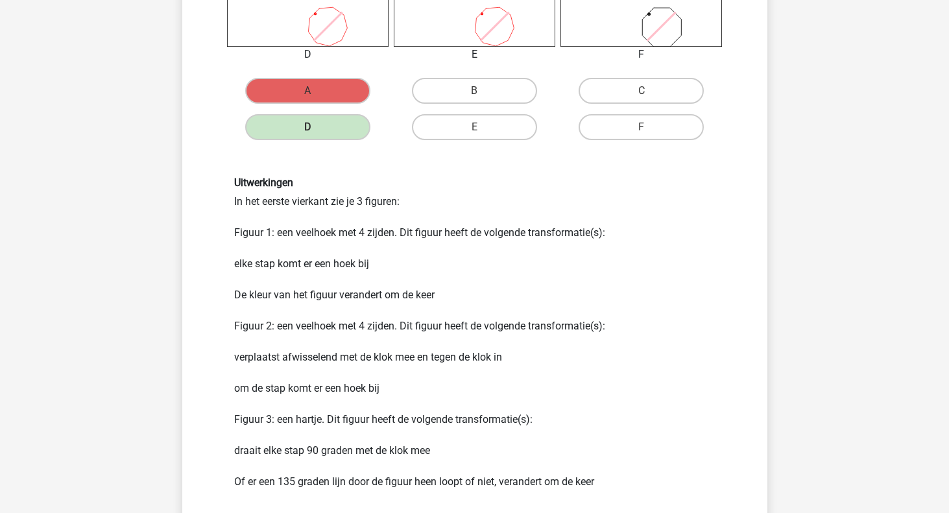
scroll to position [638, 1]
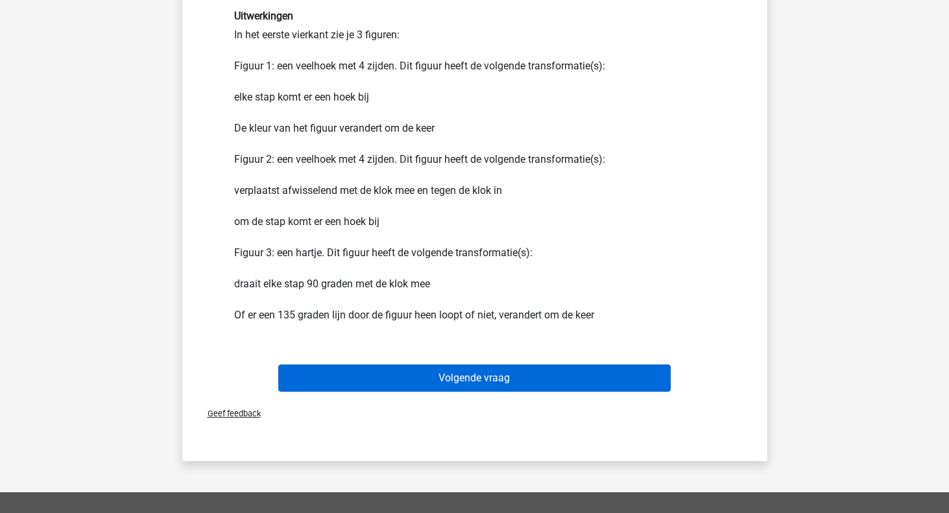
click at [418, 380] on button "Volgende vraag" at bounding box center [474, 378] width 392 height 27
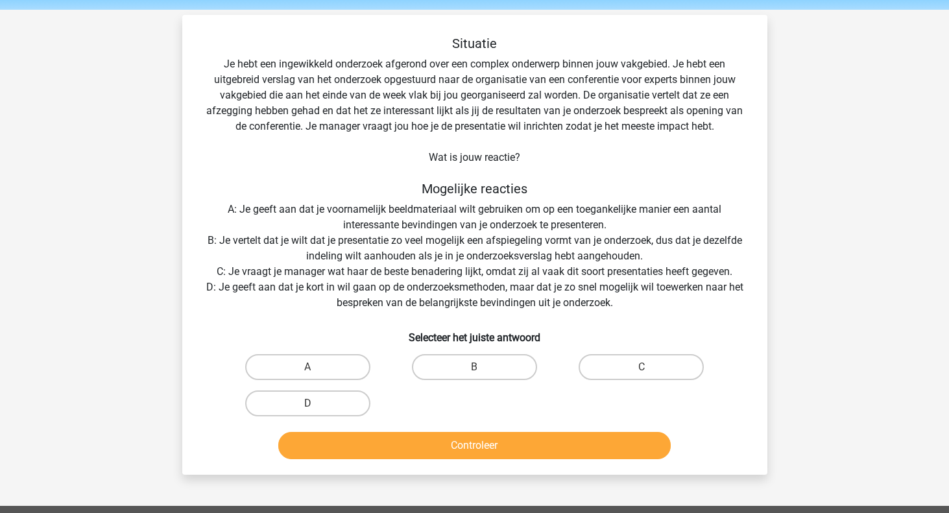
scroll to position [44, 0]
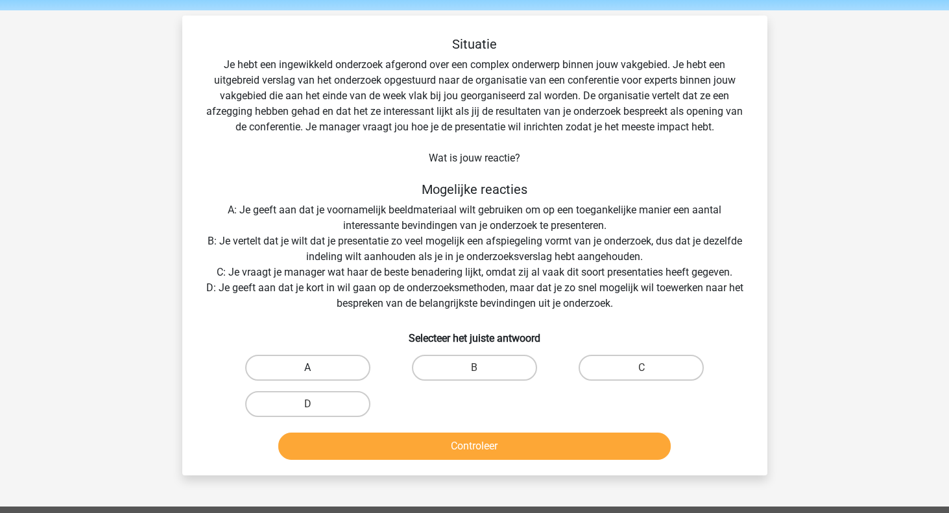
click at [296, 359] on label "A" at bounding box center [307, 368] width 125 height 26
click at [308, 368] on input "A" at bounding box center [312, 372] width 8 height 8
radio input "true"
click at [329, 445] on button "Controleer" at bounding box center [474, 446] width 392 height 27
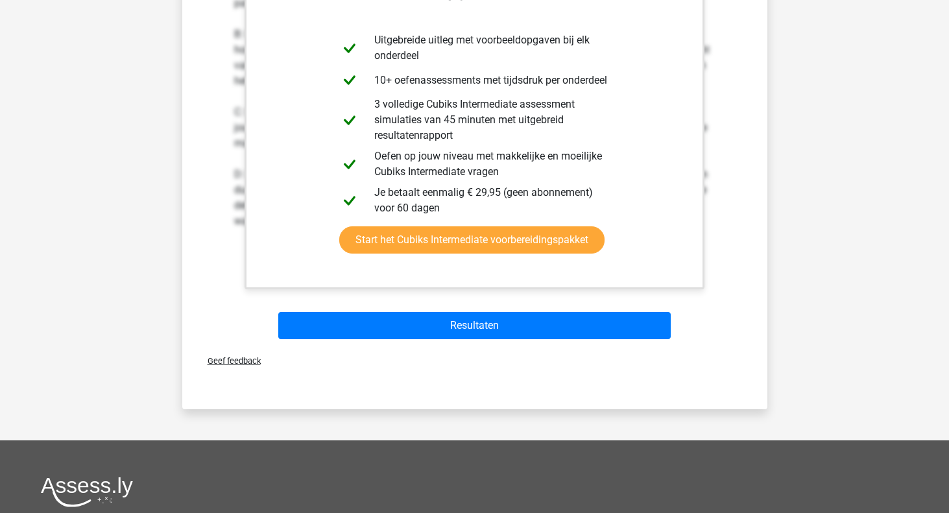
scroll to position [726, 0]
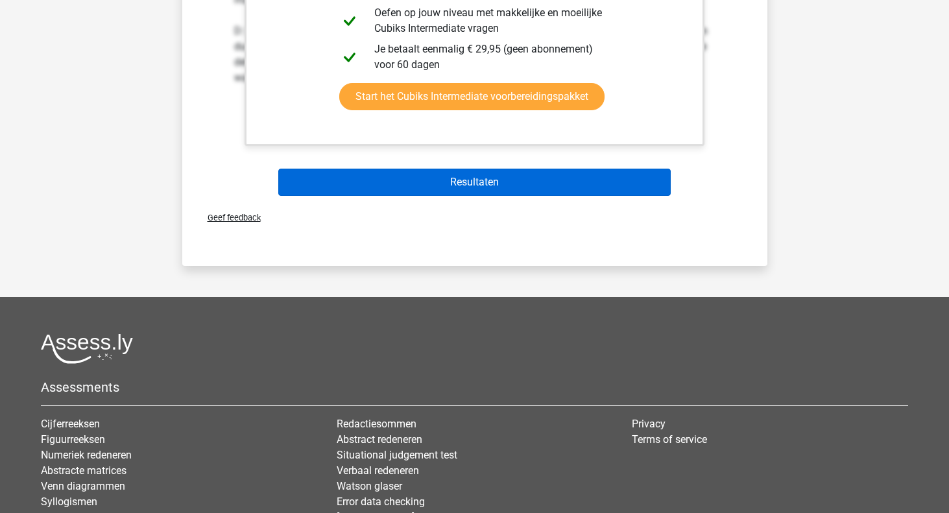
click at [494, 195] on button "Resultaten" at bounding box center [474, 182] width 392 height 27
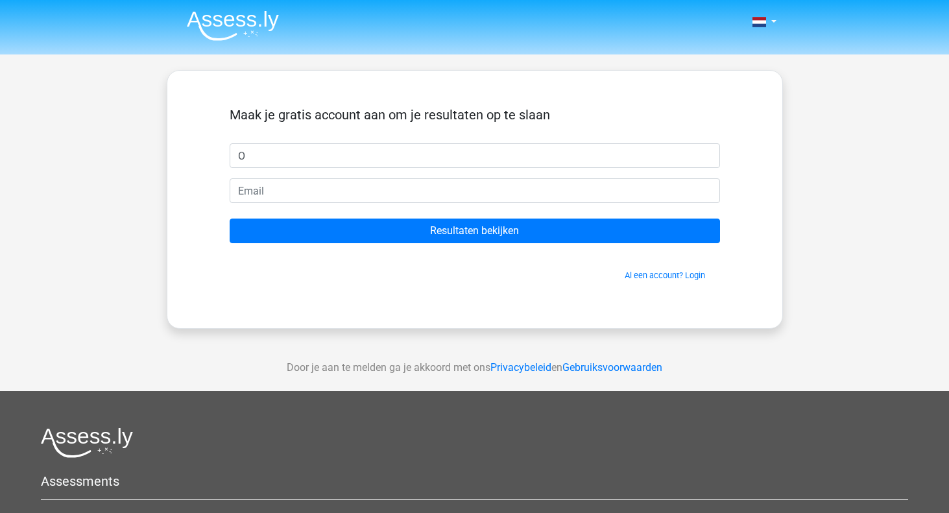
type input "O"
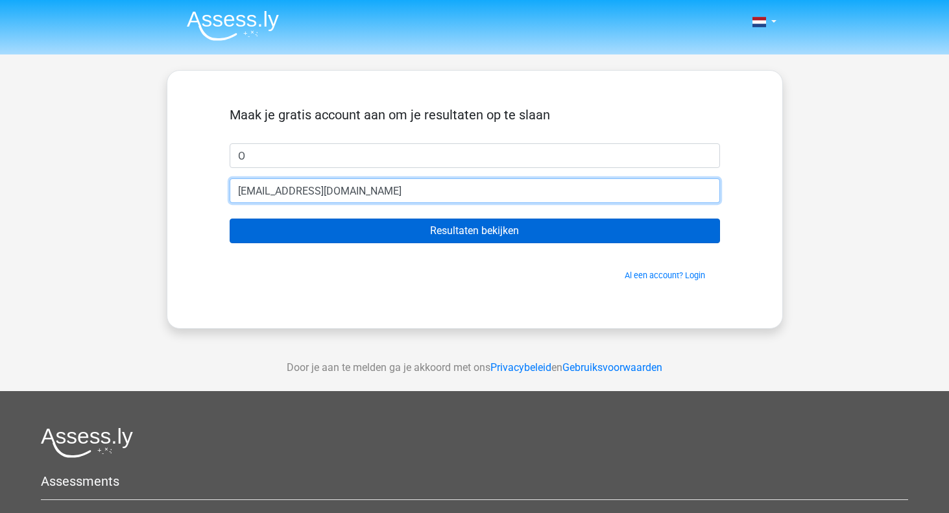
type input "[EMAIL_ADDRESS][DOMAIN_NAME]"
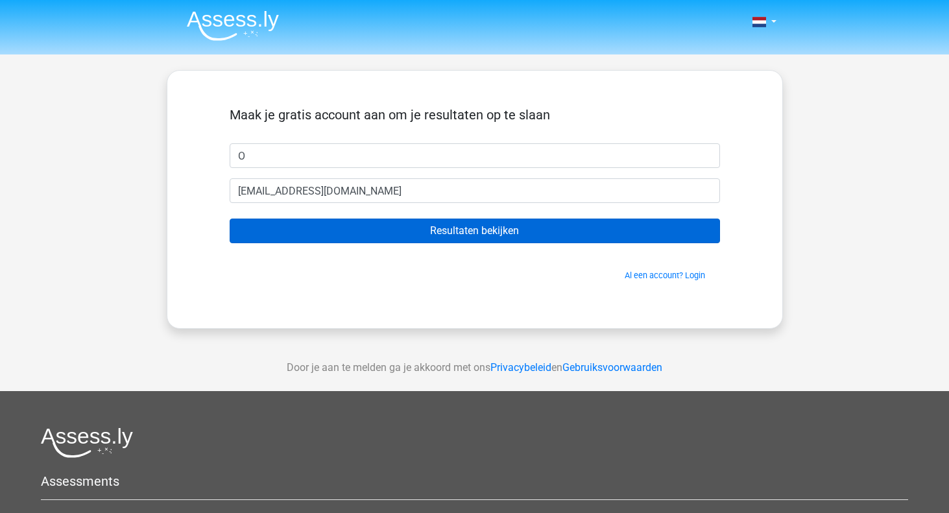
click at [420, 226] on input "Resultaten bekijken" at bounding box center [475, 231] width 490 height 25
